Goal: Book appointment/travel/reservation

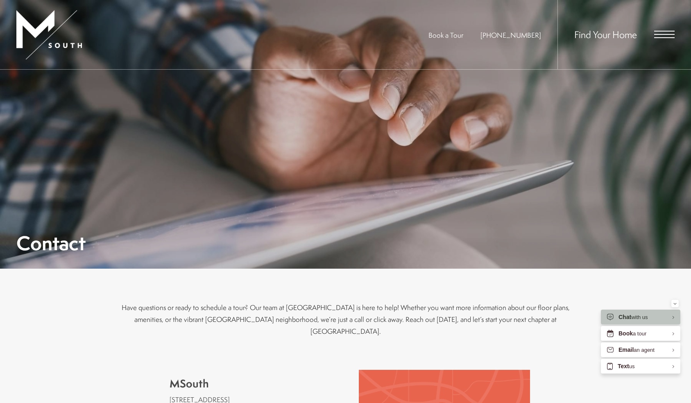
click at [463, 35] on span "Book a Tour" at bounding box center [446, 34] width 35 height 9
click at [666, 30] on div "Find Your Home" at bounding box center [616, 34] width 117 height 69
click at [659, 36] on span "Open Menu" at bounding box center [664, 34] width 20 height 7
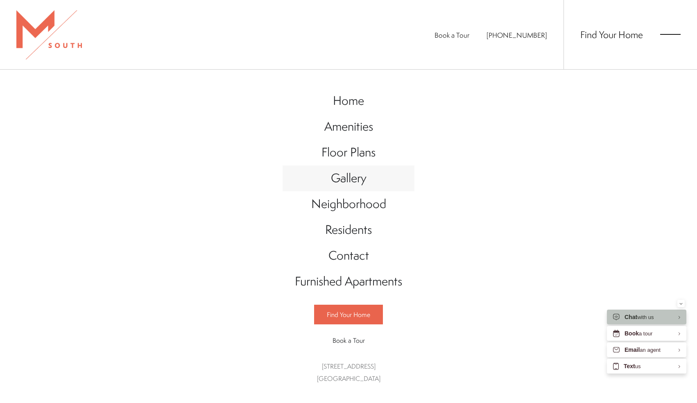
click at [354, 175] on span "Gallery" at bounding box center [349, 178] width 36 height 17
click at [361, 179] on span "Gallery" at bounding box center [349, 178] width 36 height 17
click at [348, 175] on span "Gallery" at bounding box center [349, 178] width 36 height 17
